Goal: Find specific page/section: Find specific page/section

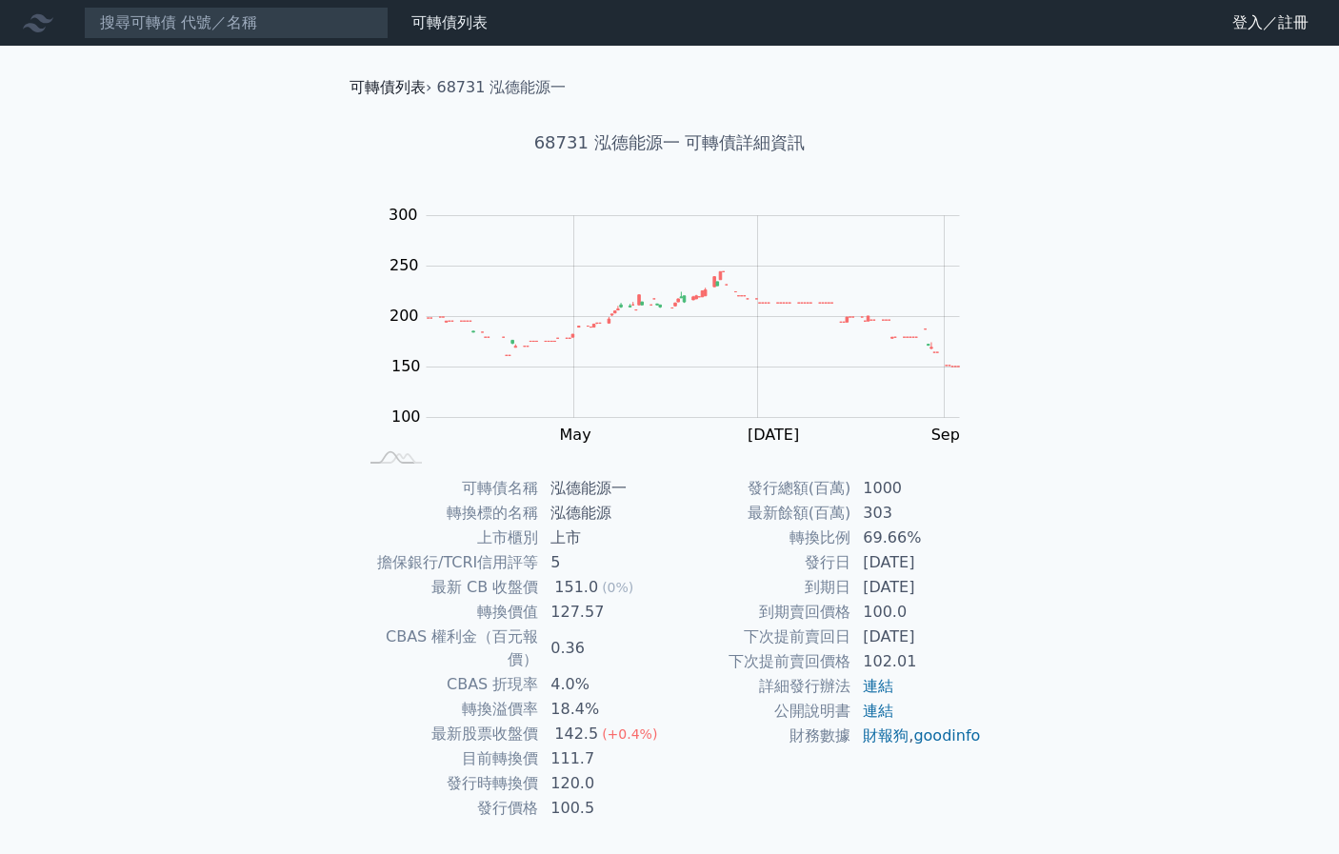
click at [392, 85] on link "可轉債列表" at bounding box center [387, 87] width 76 height 18
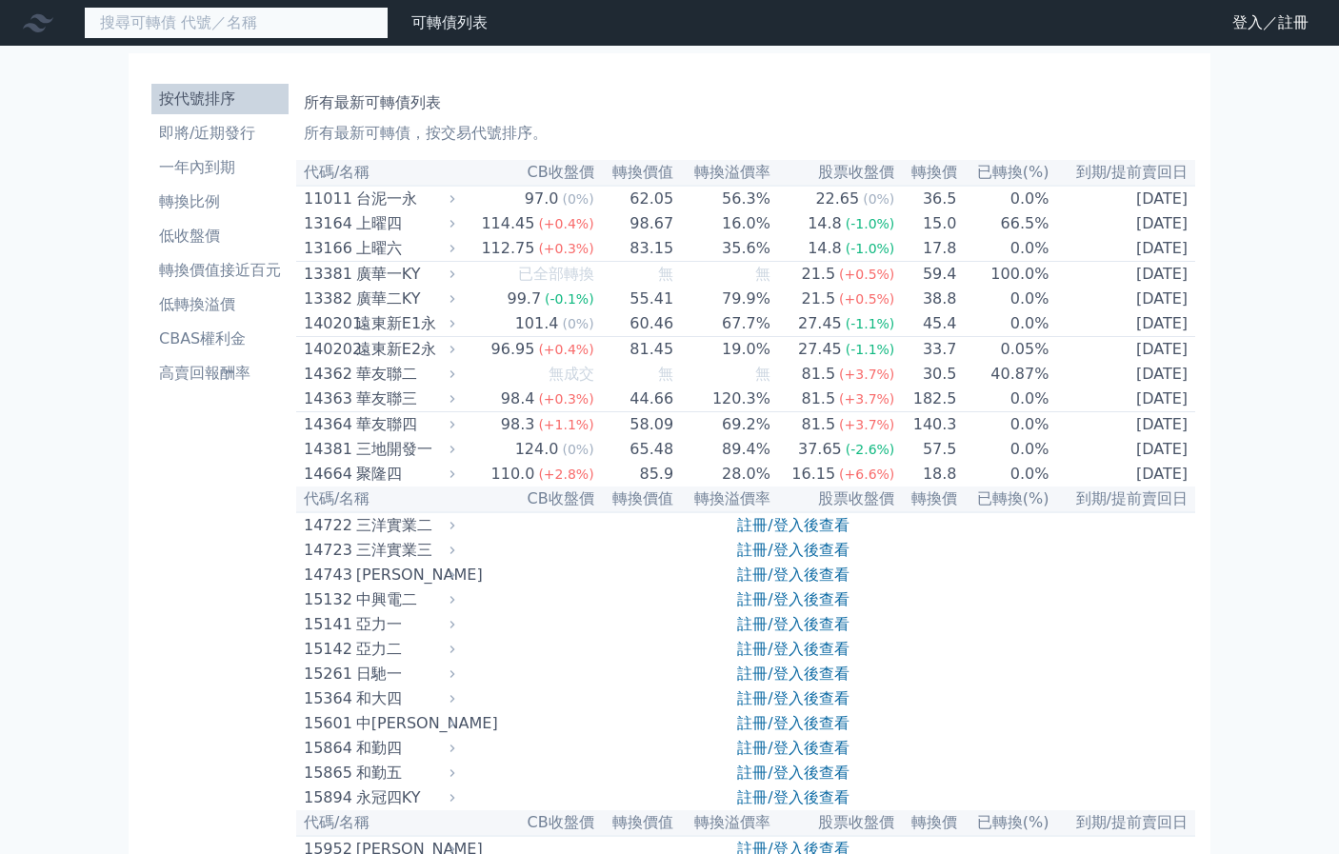
click at [282, 25] on input at bounding box center [236, 23] width 305 height 32
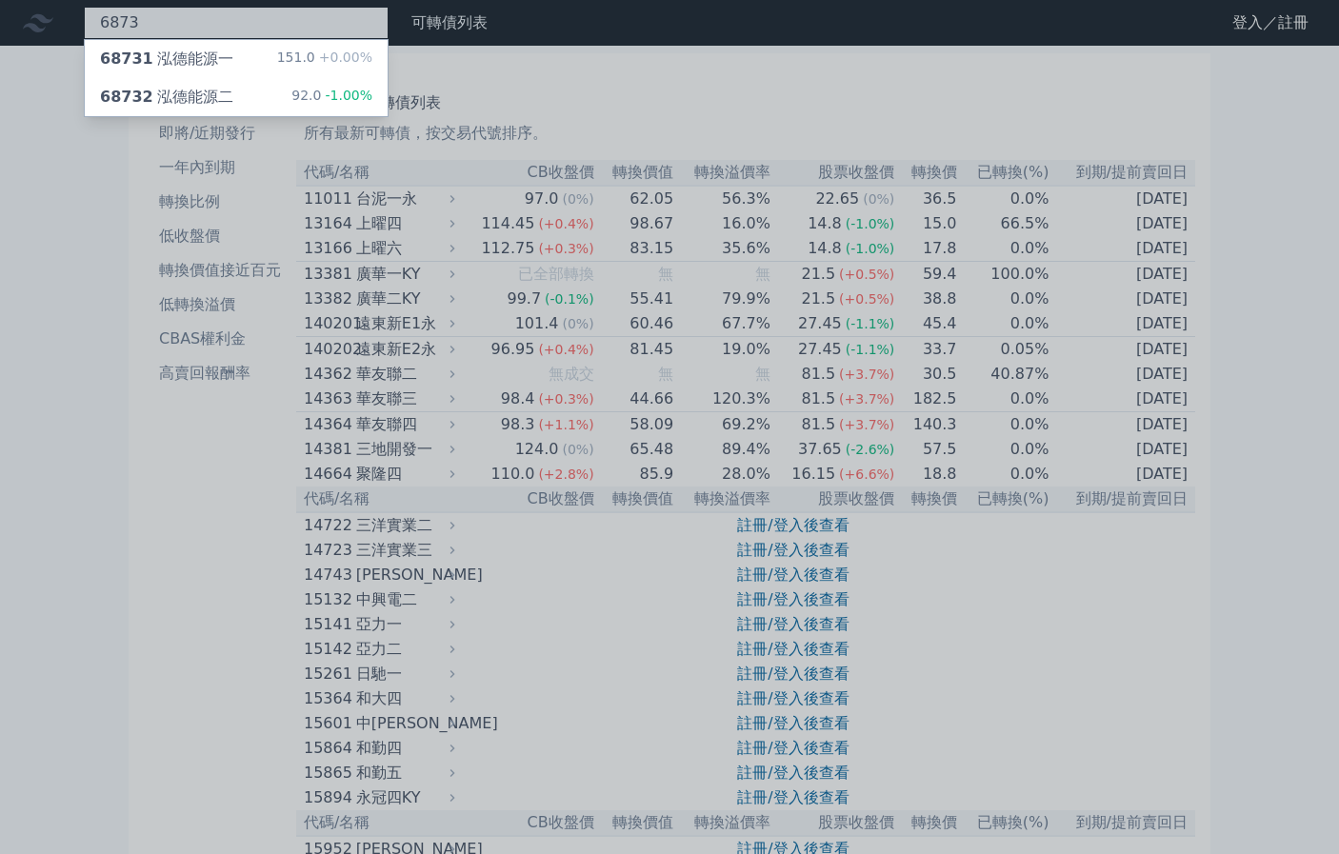
type input "6873"
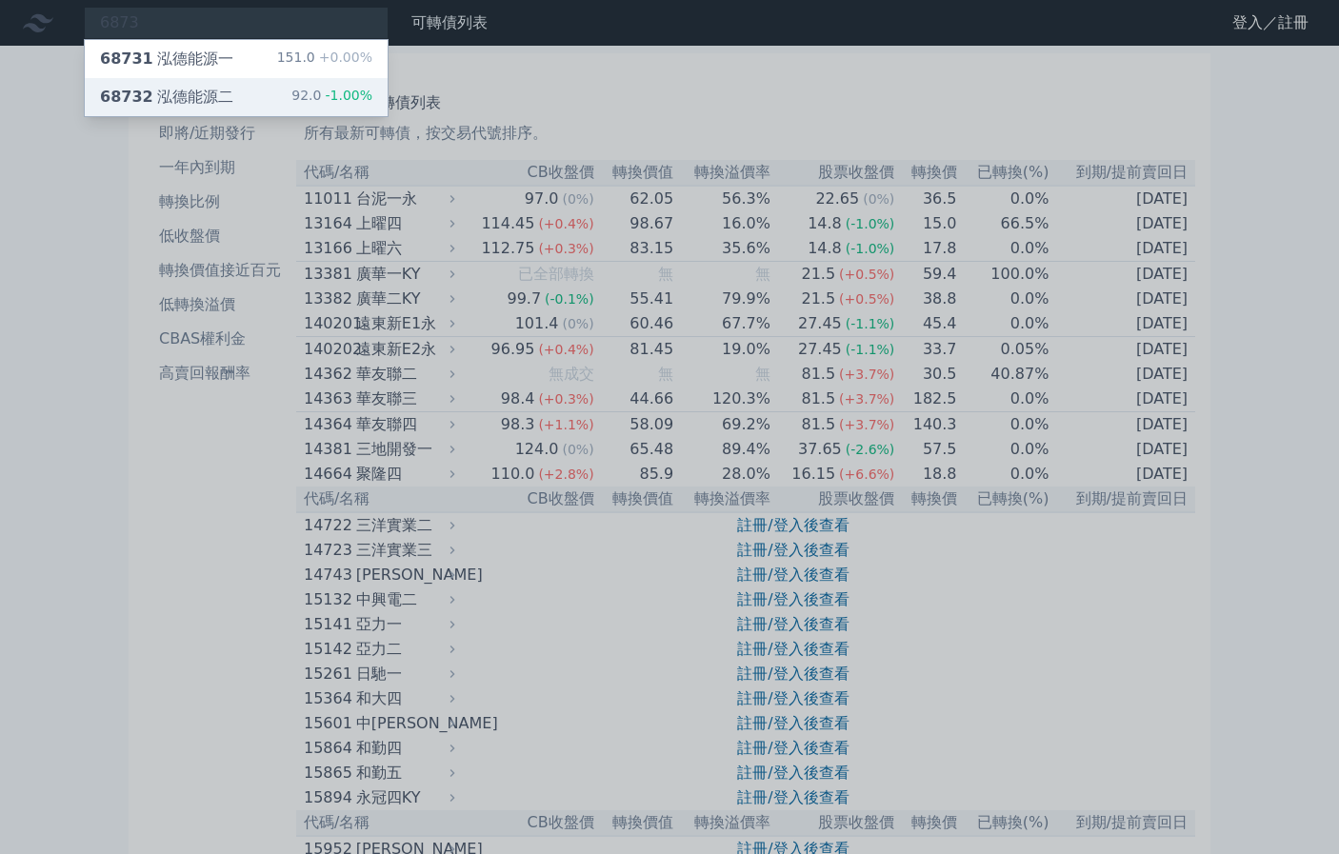
click at [195, 94] on div "68732 泓德能源二" at bounding box center [166, 97] width 133 height 23
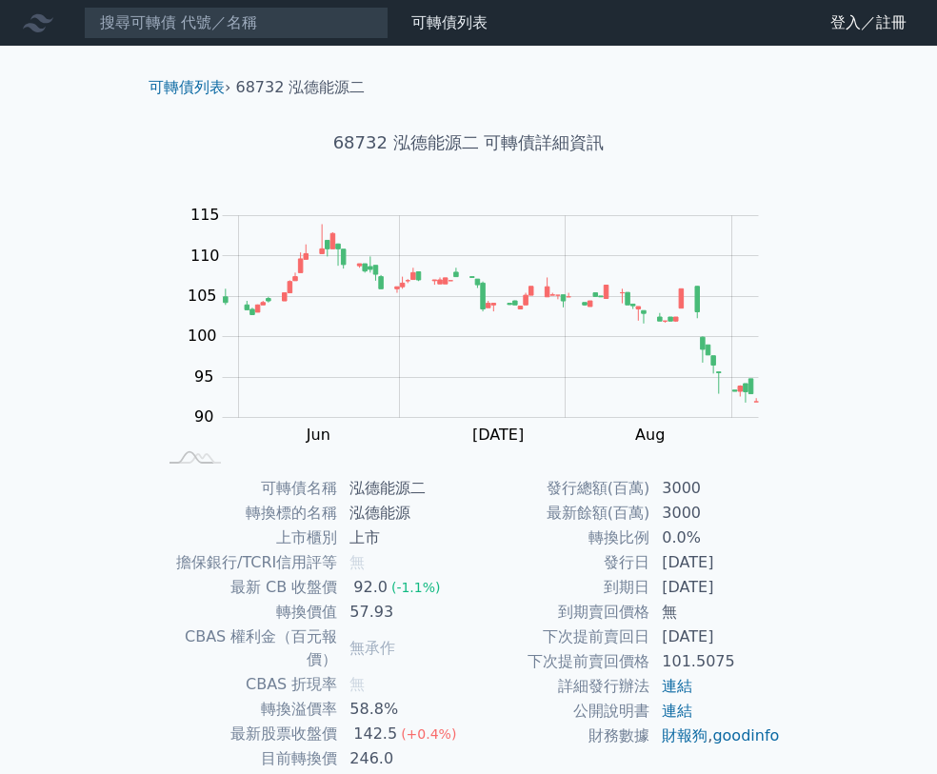
scroll to position [5, 0]
